Goal: Find specific page/section: Find specific page/section

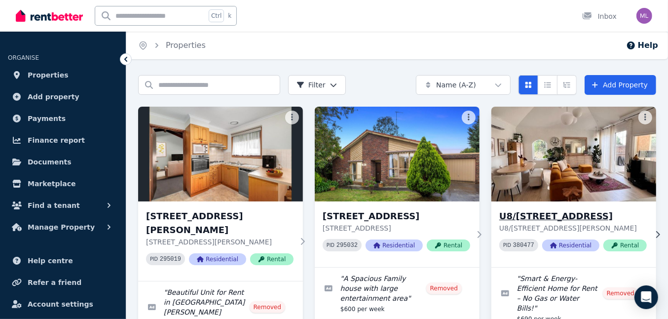
click at [583, 217] on h3 "U8/[STREET_ADDRESS]" at bounding box center [573, 216] width 148 height 14
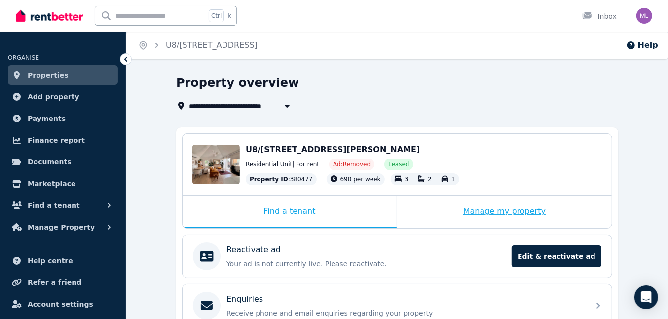
click at [469, 213] on div "Manage my property" at bounding box center [504, 211] width 215 height 33
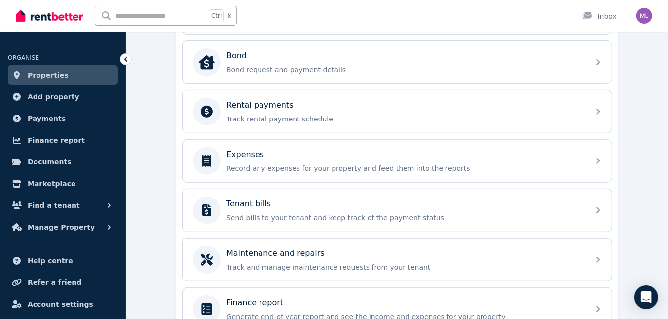
scroll to position [419, 0]
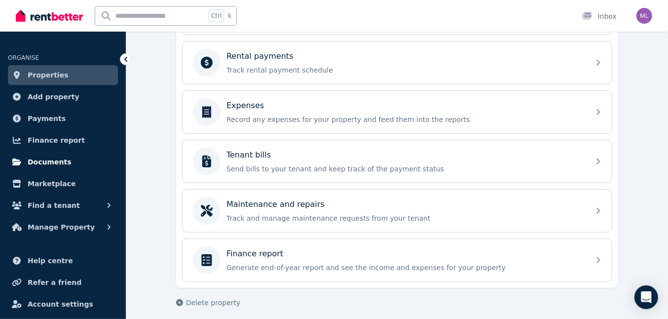
click at [35, 167] on span "Documents" at bounding box center [50, 162] width 44 height 12
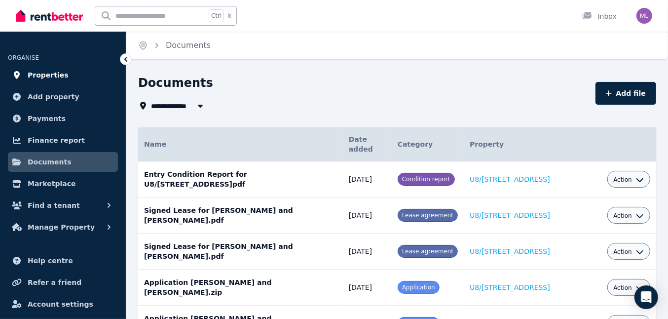
click at [50, 79] on span "Properties" at bounding box center [48, 75] width 41 height 12
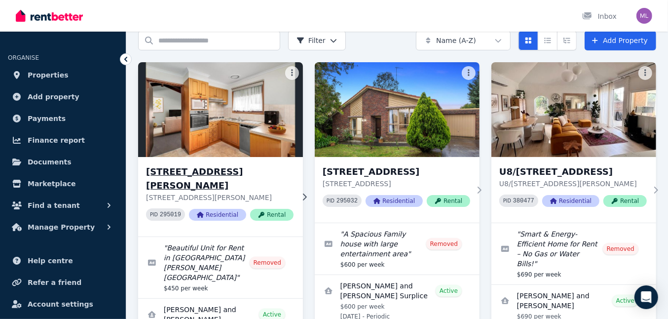
scroll to position [62, 0]
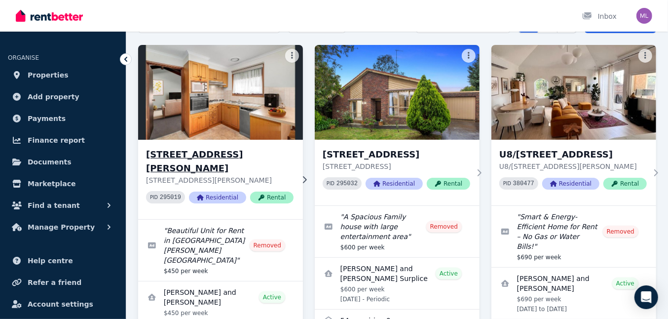
click at [242, 175] on p "[STREET_ADDRESS][PERSON_NAME]" at bounding box center [220, 180] width 148 height 10
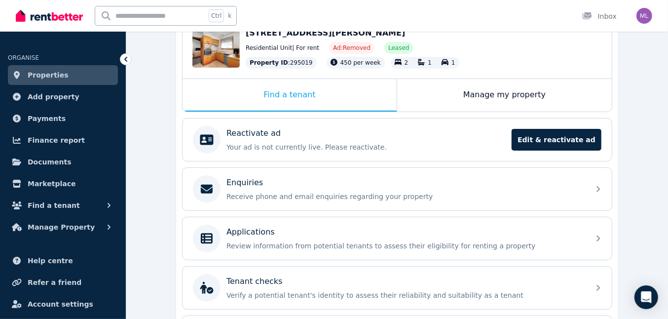
scroll to position [123, 0]
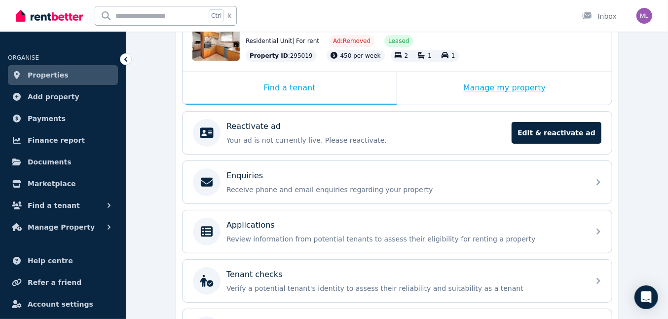
click at [421, 98] on div "Manage my property" at bounding box center [504, 88] width 215 height 33
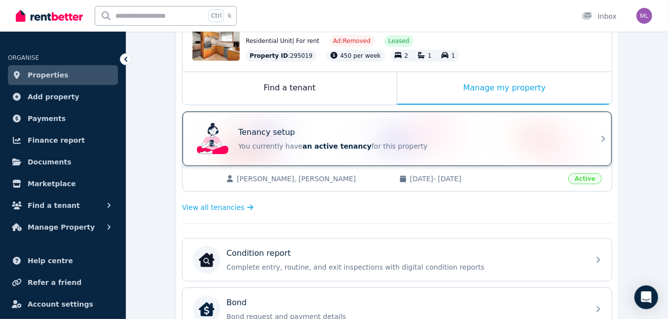
click at [413, 134] on div "Tenancy setup" at bounding box center [410, 132] width 345 height 12
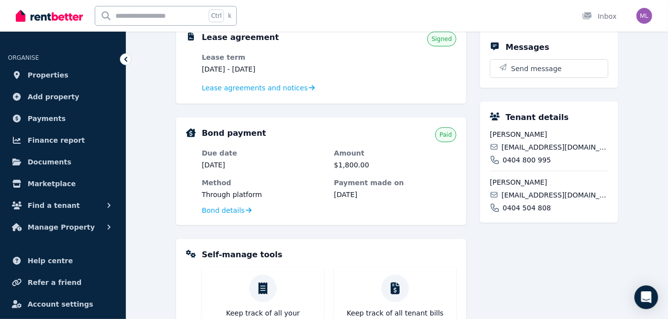
scroll to position [145, 0]
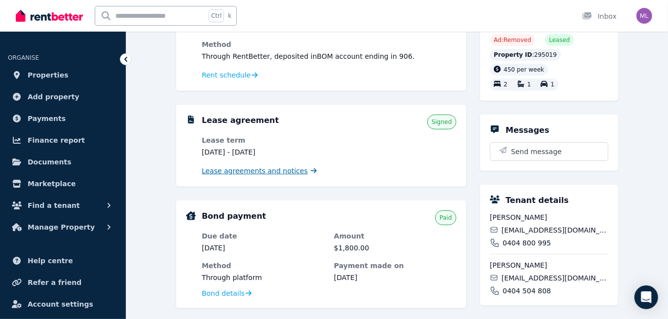
click at [247, 174] on span "Lease agreements and notices" at bounding box center [255, 171] width 106 height 10
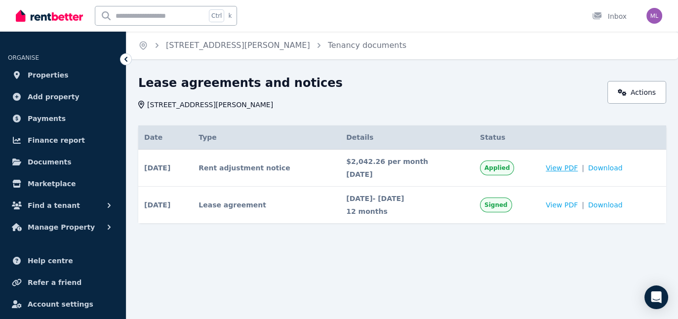
click at [570, 164] on span "View PDF" at bounding box center [561, 168] width 32 height 10
